Goal: Information Seeking & Learning: Learn about a topic

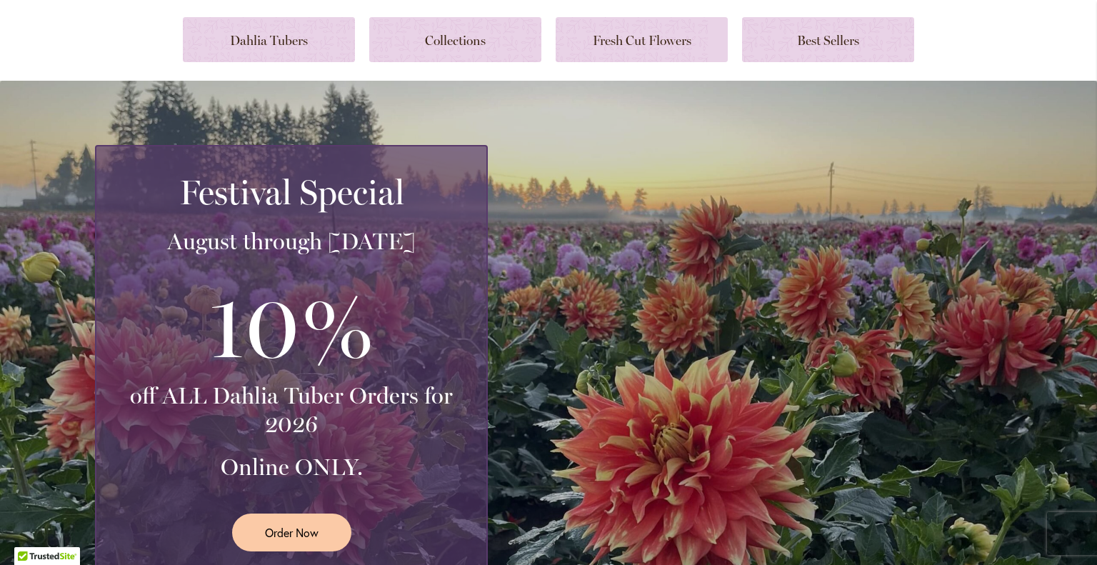
scroll to position [7, 0]
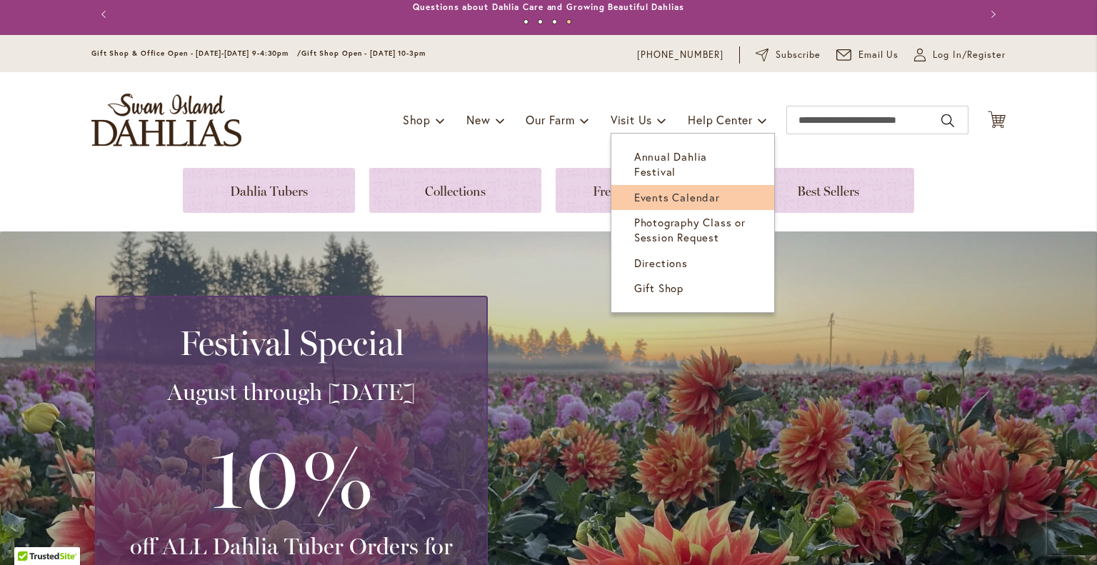
click at [634, 190] on span "Events Calendar" at bounding box center [677, 197] width 86 height 14
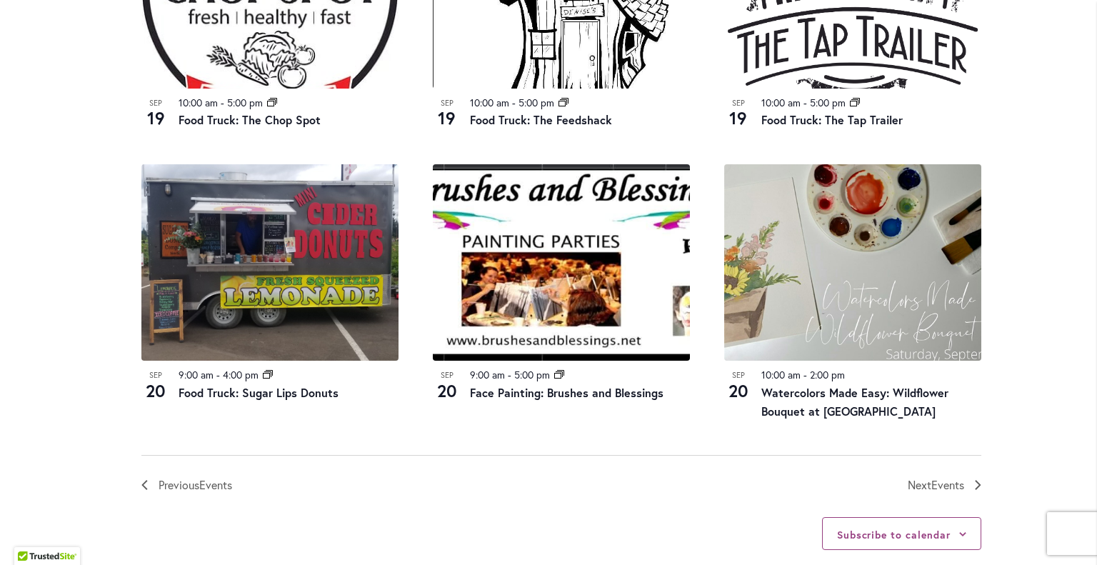
scroll to position [1448, 0]
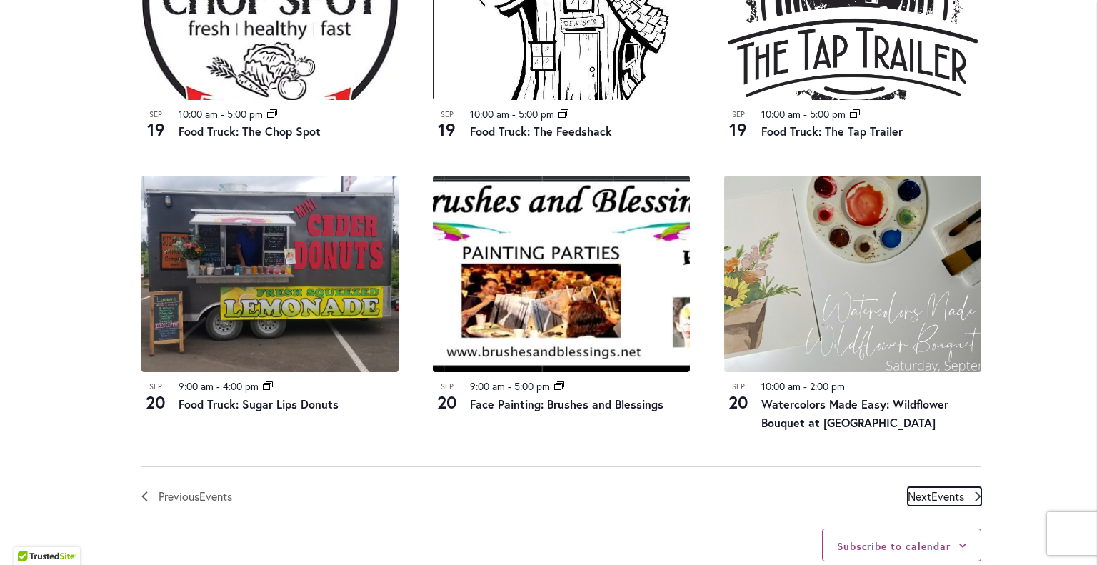
click at [974, 497] on icon "Next Events" at bounding box center [977, 496] width 6 height 10
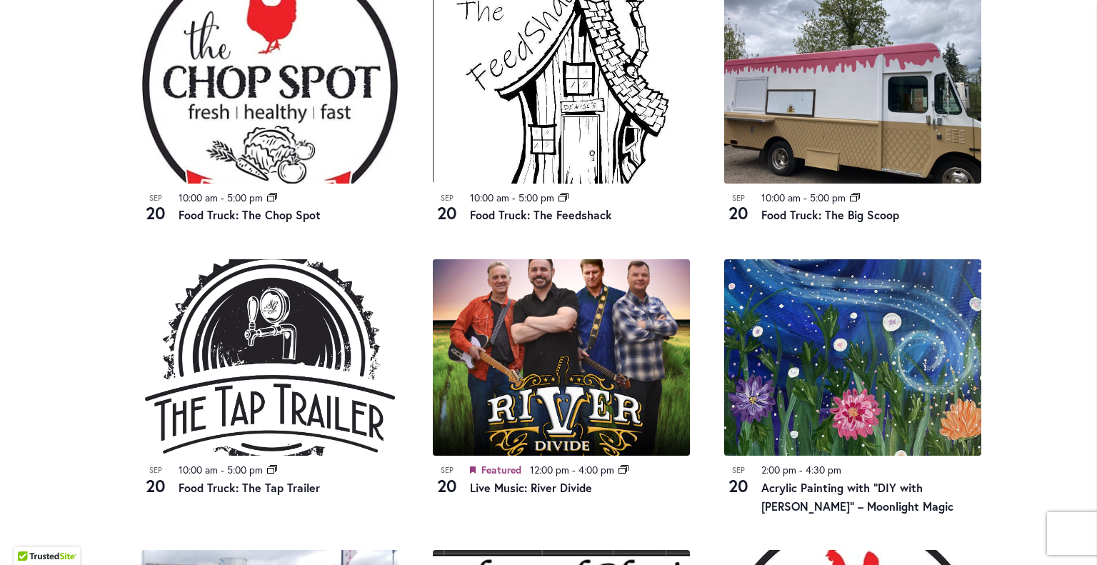
scroll to position [811, 0]
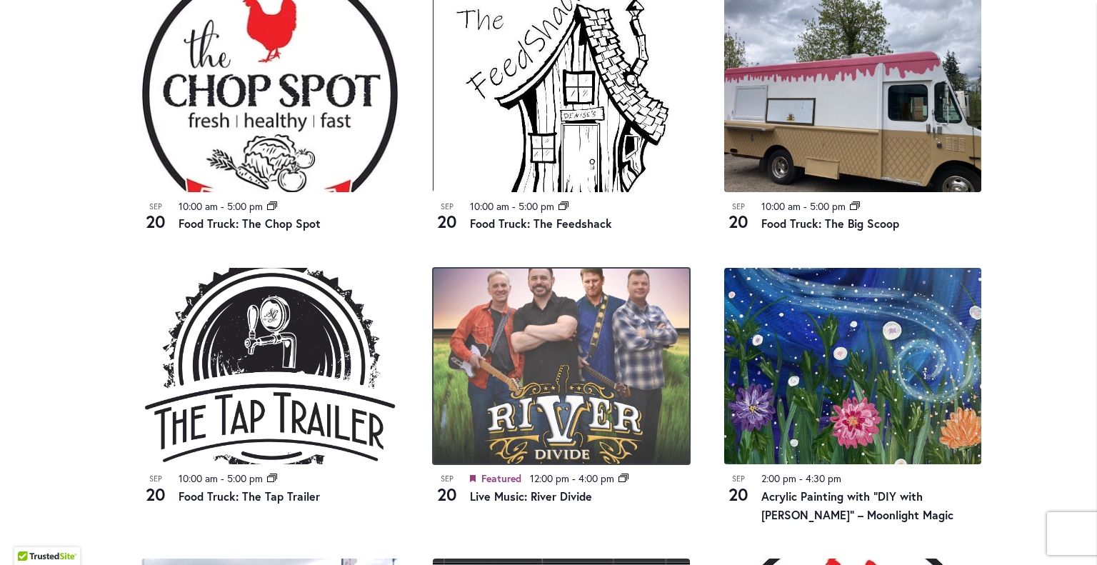
click at [536, 413] on img at bounding box center [561, 366] width 257 height 196
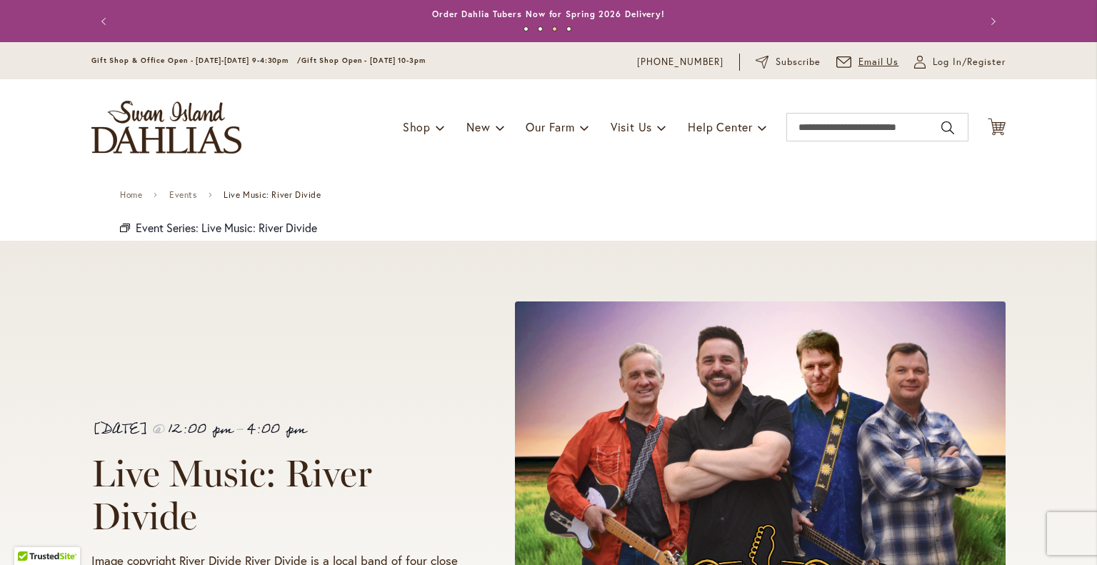
click at [862, 59] on span "Email Us" at bounding box center [878, 62] width 41 height 14
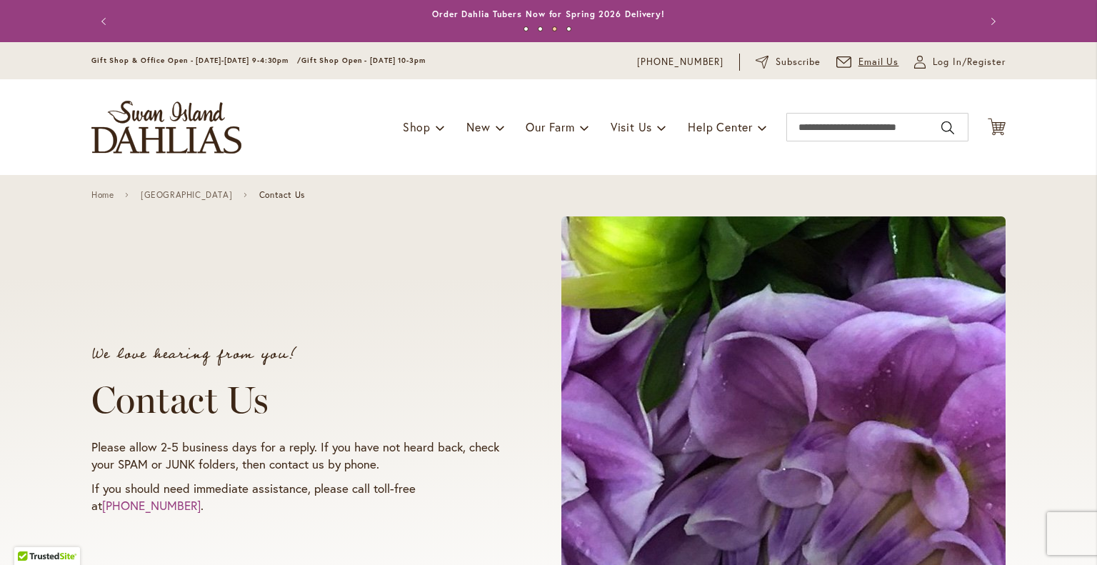
click at [847, 59] on link "Email Us" at bounding box center [867, 62] width 63 height 14
click at [870, 60] on span "Email Us" at bounding box center [878, 62] width 41 height 14
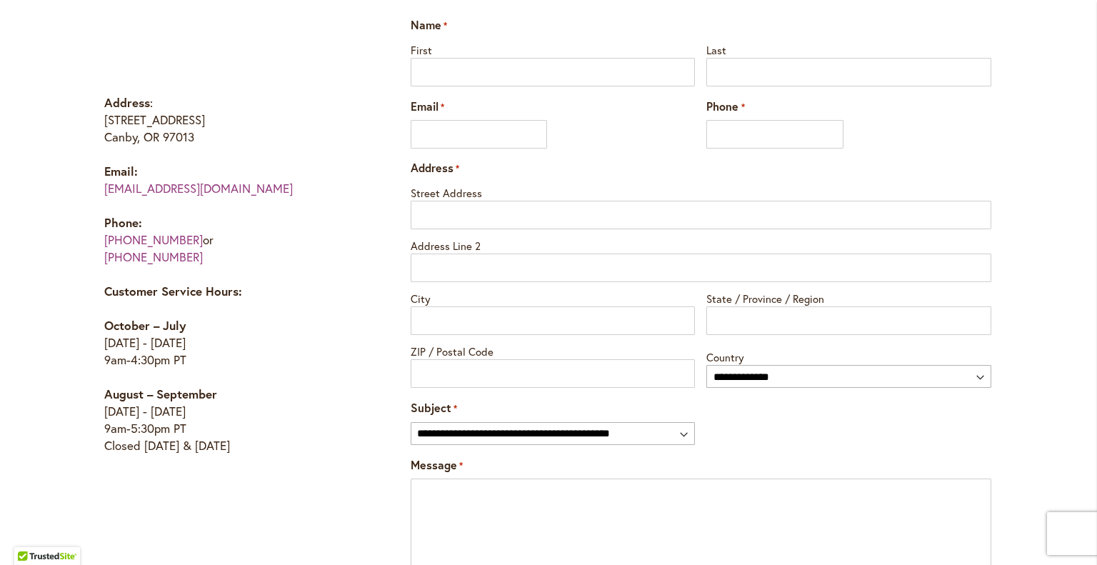
scroll to position [660, 0]
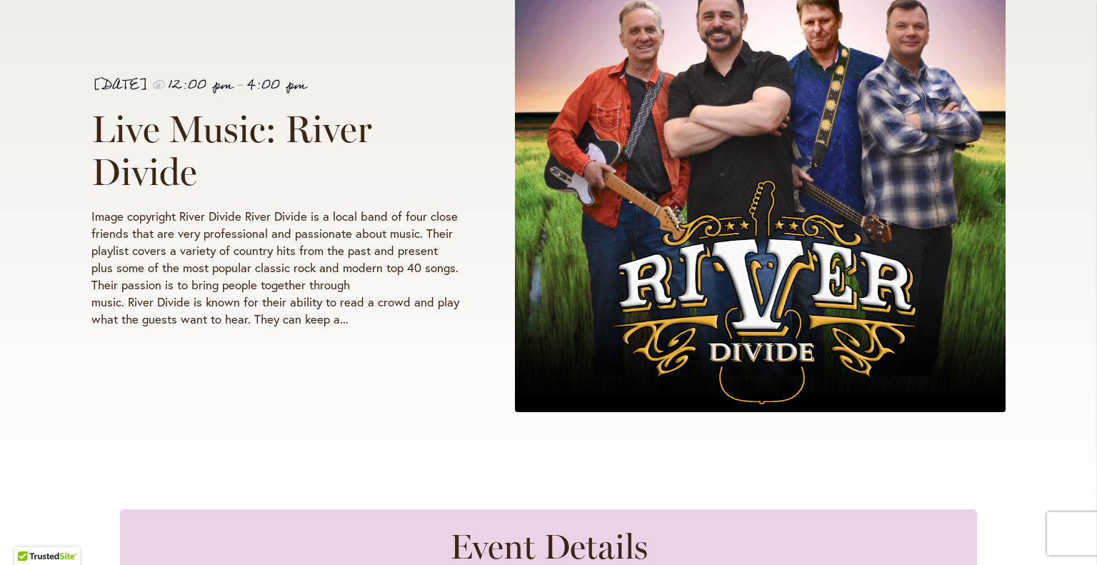
scroll to position [366, 0]
